Goal: Transaction & Acquisition: Purchase product/service

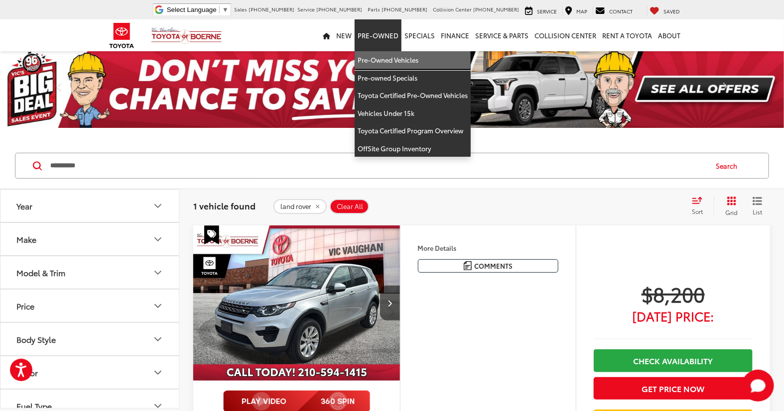
click at [390, 57] on link "Pre-Owned Vehicles" at bounding box center [413, 60] width 116 height 18
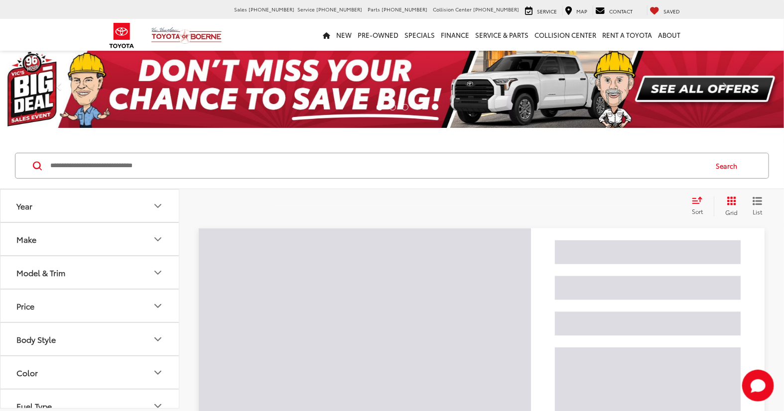
click at [143, 166] on input "Search by Make, Model, or Keyword" at bounding box center [377, 166] width 657 height 24
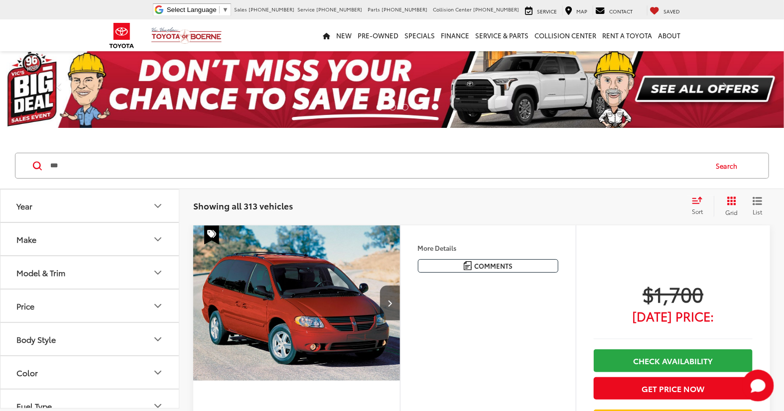
type input "***"
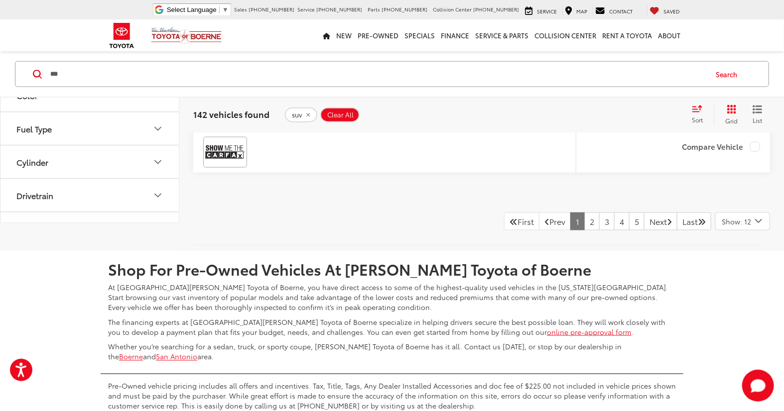
scroll to position [3951, 0]
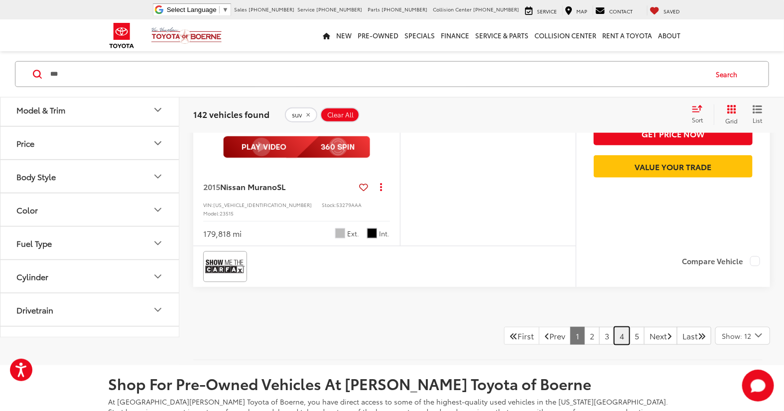
click at [614, 327] on link "4" at bounding box center [621, 336] width 15 height 18
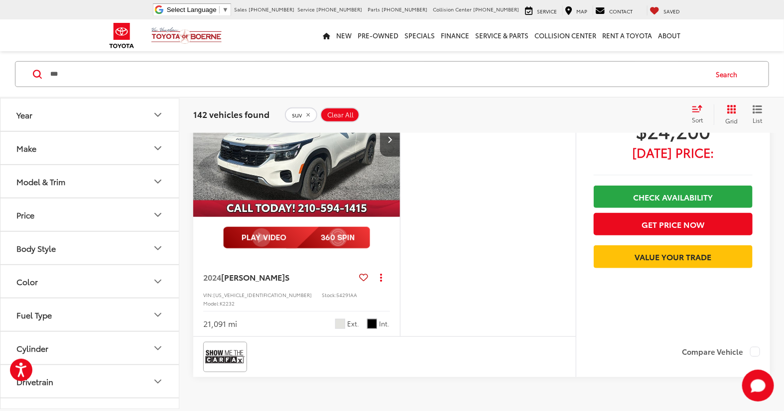
scroll to position [4022, 0]
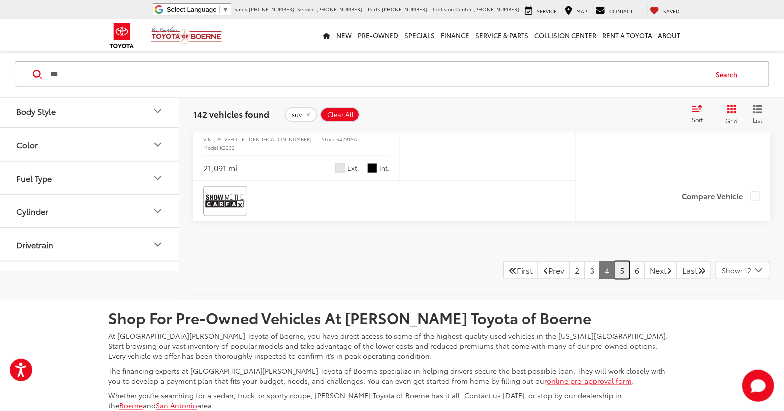
click at [614, 262] on link "5" at bounding box center [621, 271] width 15 height 18
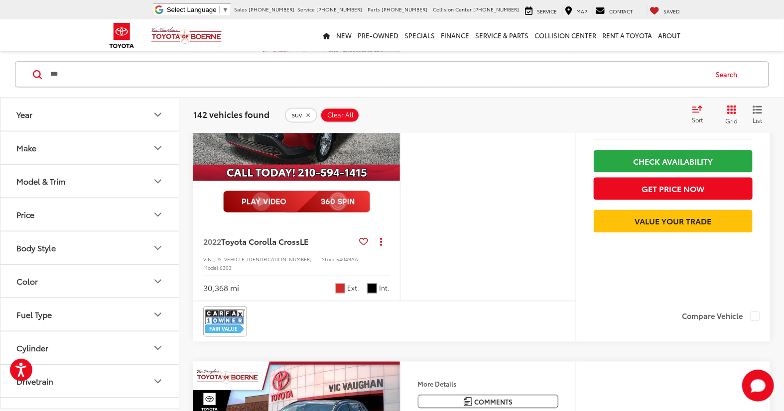
scroll to position [867, 0]
